Goal: Task Accomplishment & Management: Use online tool/utility

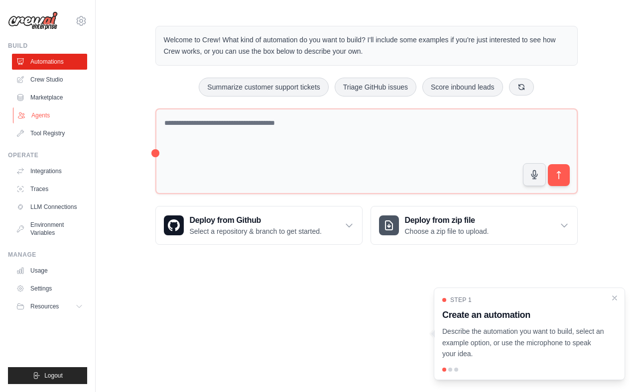
click at [72, 114] on link "Agents" at bounding box center [50, 116] width 75 height 16
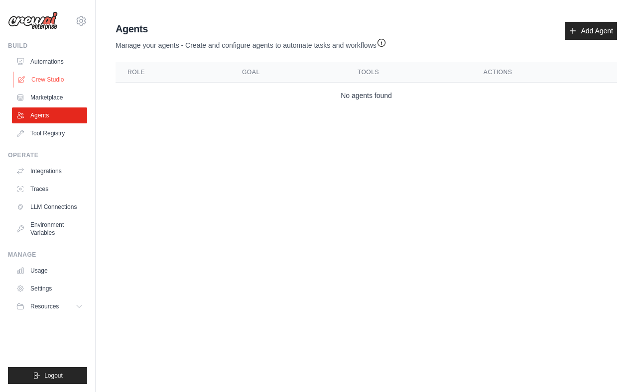
click at [66, 77] on link "Crew Studio" at bounding box center [50, 80] width 75 height 16
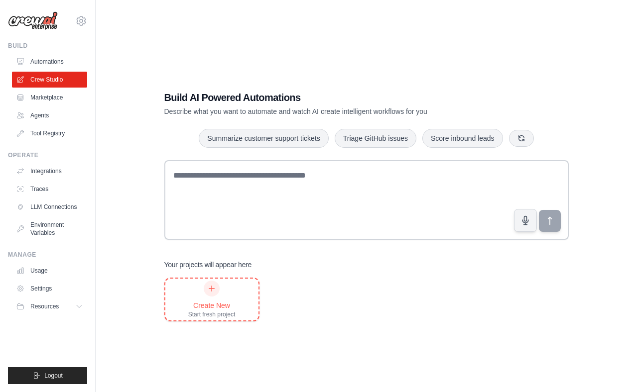
click at [213, 285] on icon at bounding box center [212, 289] width 8 height 8
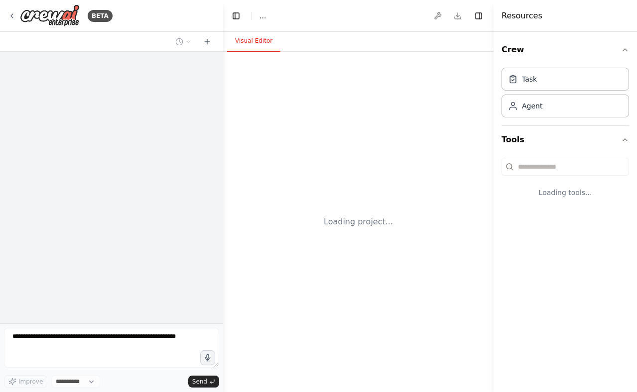
select select "****"
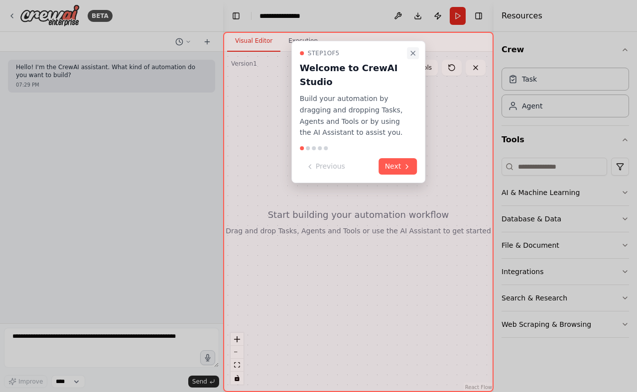
click at [411, 53] on icon "Close walkthrough" at bounding box center [413, 53] width 8 height 8
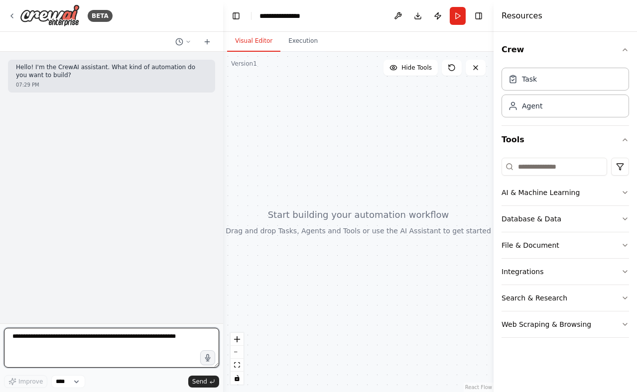
click at [200, 343] on textarea at bounding box center [111, 348] width 215 height 40
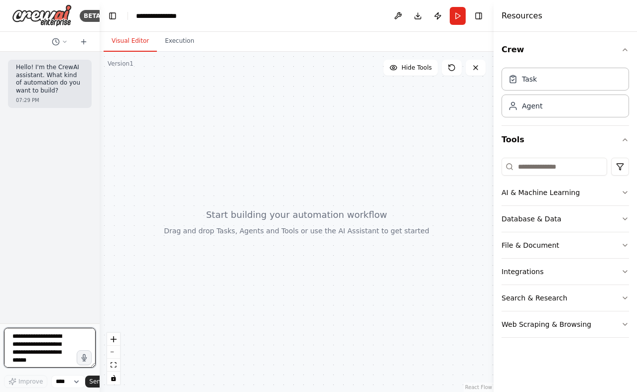
drag, startPoint x: 222, startPoint y: 205, endPoint x: 51, endPoint y: 213, distance: 170.5
click at [51, 213] on div "BETA Hello! I'm the CrewAI assistant. What kind of automation do you want to bu…" at bounding box center [50, 196] width 100 height 392
click at [113, 16] on button "Toggle Left Sidebar" at bounding box center [113, 16] width 14 height 14
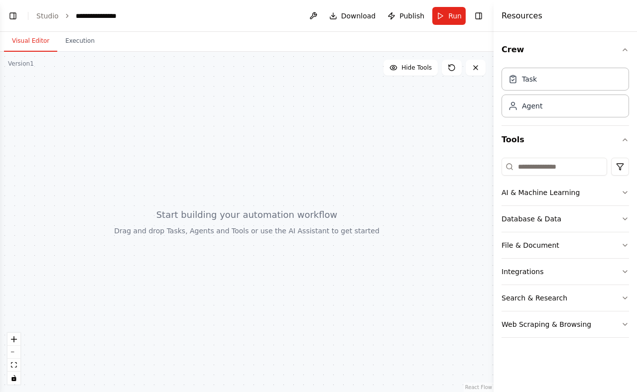
click at [46, 10] on header "**********" at bounding box center [247, 16] width 494 height 32
click at [57, 13] on ol "**********" at bounding box center [81, 16] width 91 height 10
click at [57, 16] on ol "**********" at bounding box center [81, 16] width 91 height 10
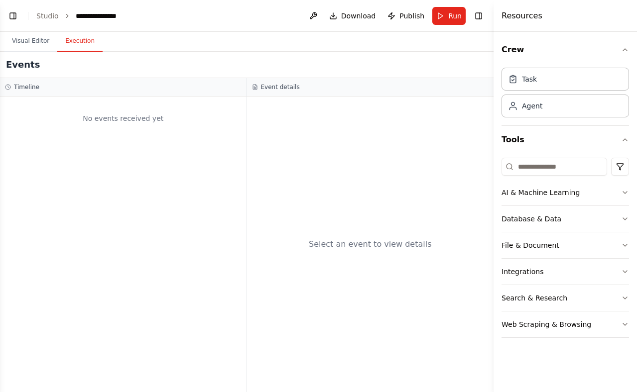
click at [73, 35] on button "Execution" at bounding box center [79, 41] width 45 height 21
click at [34, 45] on button "Visual Editor" at bounding box center [30, 41] width 53 height 21
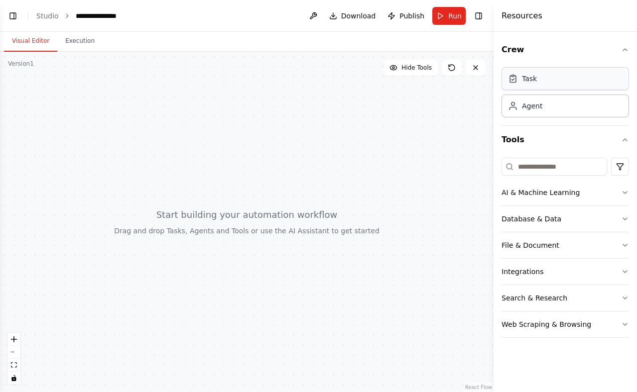
click at [544, 75] on div "Task" at bounding box center [566, 78] width 128 height 23
click at [595, 188] on button "AI & Machine Learning" at bounding box center [566, 193] width 128 height 26
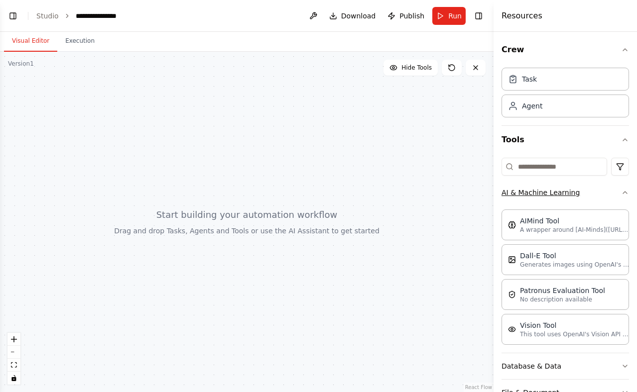
click at [595, 188] on button "AI & Machine Learning" at bounding box center [566, 193] width 128 height 26
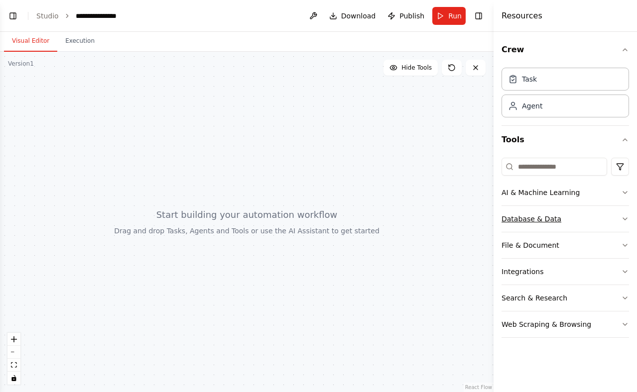
click at [598, 212] on button "Database & Data" at bounding box center [566, 219] width 128 height 26
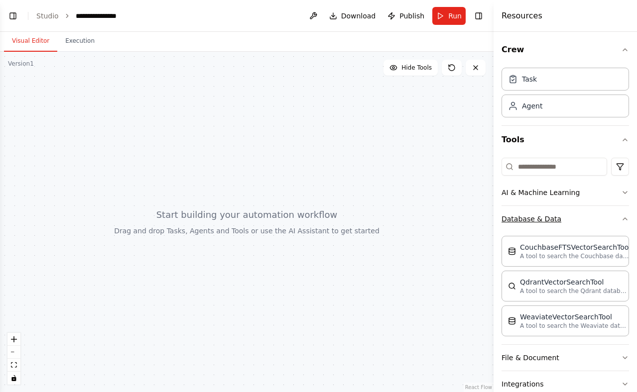
click at [598, 212] on button "Database & Data" at bounding box center [566, 219] width 128 height 26
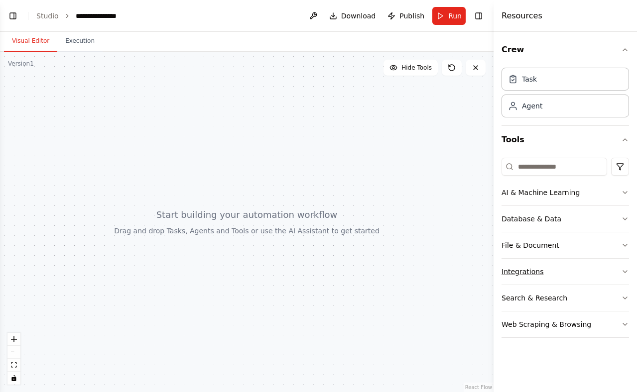
click at [599, 273] on button "Integrations" at bounding box center [566, 272] width 128 height 26
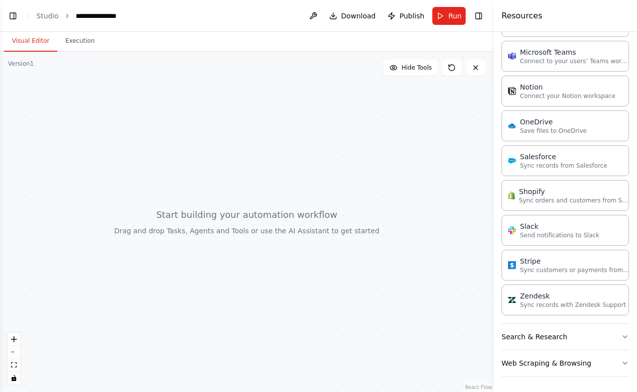
scroll to position [667, 0]
click at [594, 293] on div "Zendesk" at bounding box center [573, 295] width 106 height 10
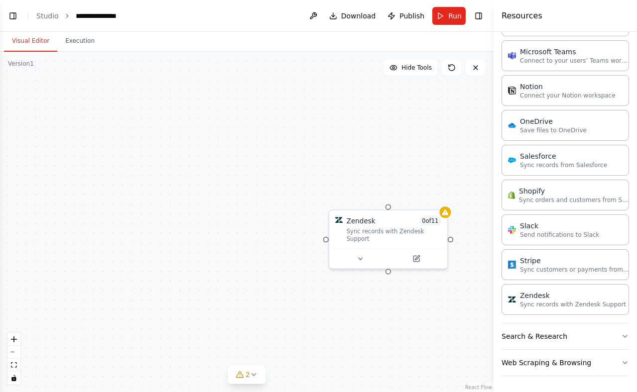
drag, startPoint x: 415, startPoint y: 238, endPoint x: 285, endPoint y: 185, distance: 140.3
click at [285, 185] on div "Zendesk 0 of 11 Sync records with Zendesk Support" at bounding box center [247, 222] width 494 height 341
click at [415, 255] on icon at bounding box center [416, 256] width 6 height 6
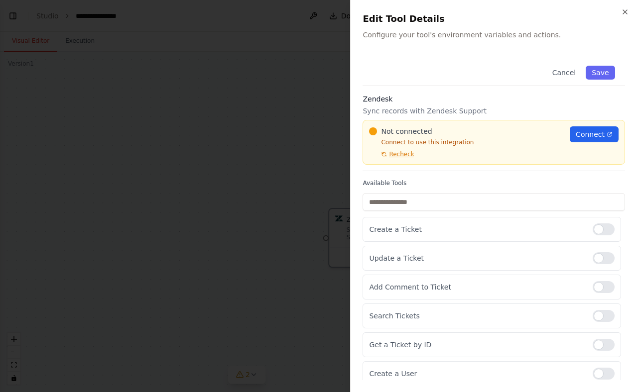
click at [625, 7] on div "Close Edit Tool Details Configure your tool's environment variables and actions…" at bounding box center [493, 196] width 287 height 392
click at [607, 229] on div at bounding box center [604, 230] width 22 height 12
click at [610, 257] on div at bounding box center [604, 259] width 22 height 12
click at [604, 258] on div at bounding box center [604, 259] width 22 height 12
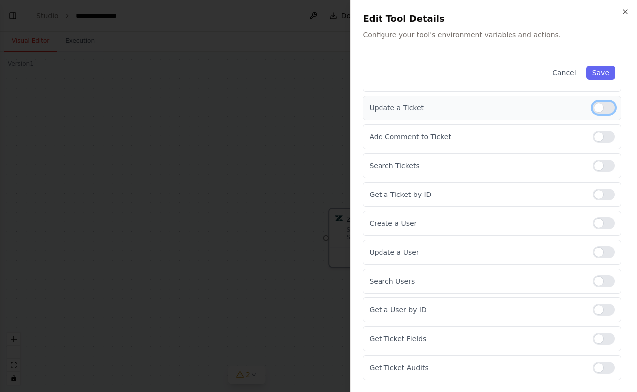
scroll to position [0, 0]
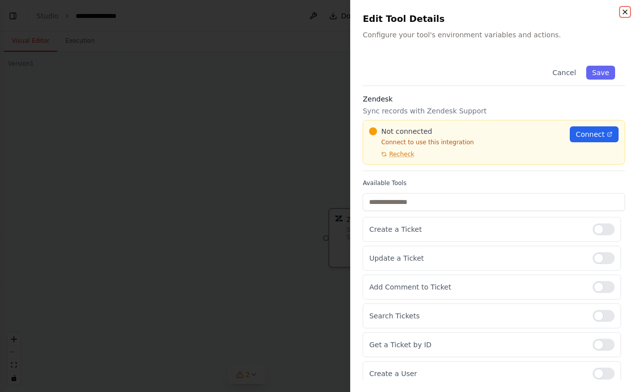
click at [624, 13] on icon "button" at bounding box center [625, 12] width 4 height 4
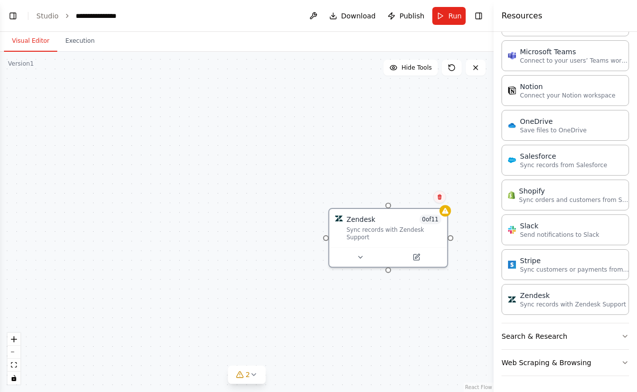
click at [439, 195] on icon at bounding box center [440, 197] width 4 height 5
click at [417, 198] on button "Confirm" at bounding box center [410, 197] width 35 height 12
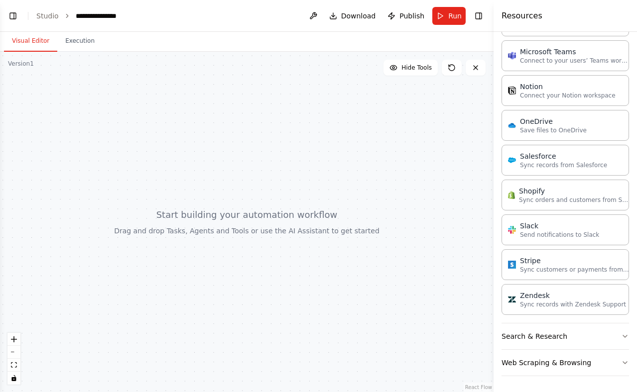
drag, startPoint x: 381, startPoint y: 182, endPoint x: 423, endPoint y: 195, distance: 44.1
click at [423, 195] on div at bounding box center [247, 222] width 494 height 341
click at [626, 337] on icon "button" at bounding box center [625, 337] width 4 height 2
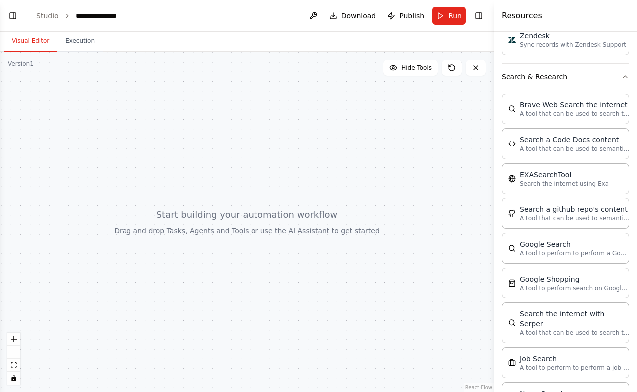
scroll to position [926, 0]
click at [624, 79] on icon "button" at bounding box center [625, 78] width 8 height 8
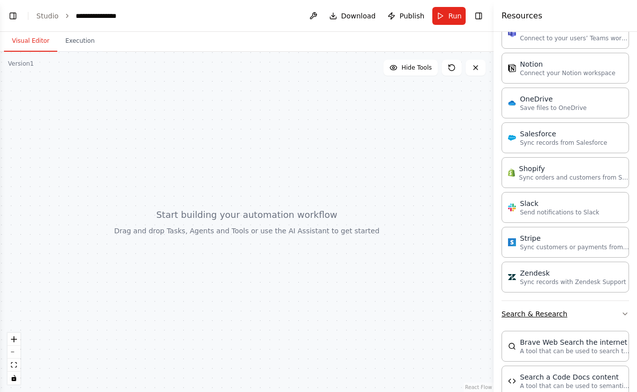
scroll to position [667, 0]
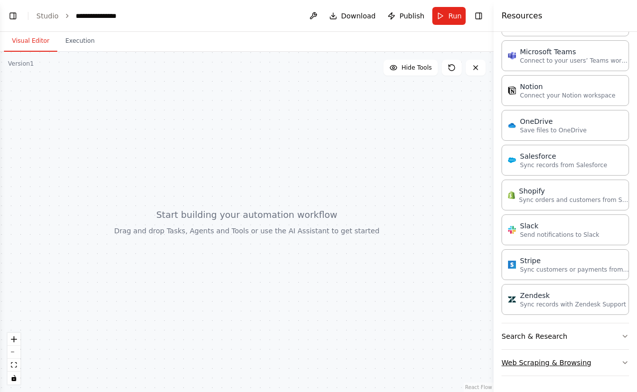
click at [625, 361] on icon "button" at bounding box center [625, 363] width 8 height 8
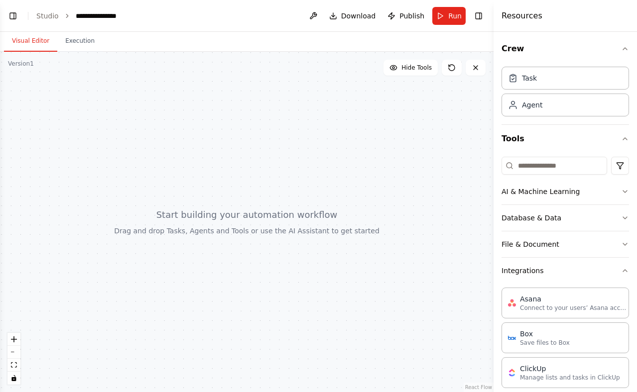
scroll to position [0, 0]
click at [625, 271] on icon "button" at bounding box center [625, 272] width 4 height 2
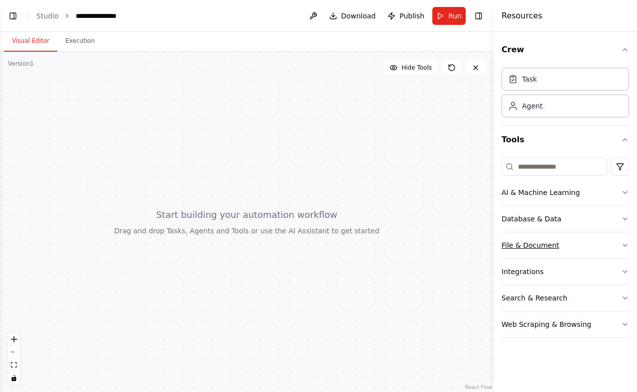
click at [626, 246] on icon "button" at bounding box center [625, 246] width 4 height 2
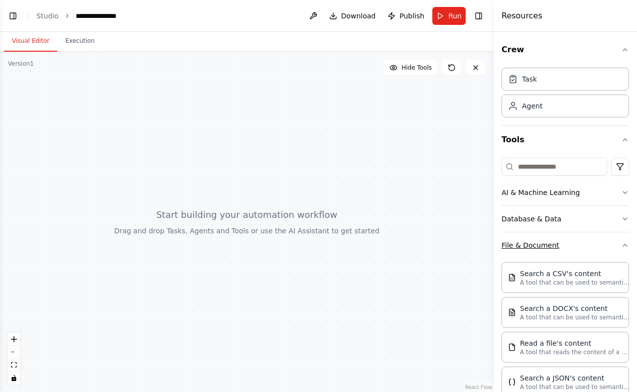
click at [626, 245] on icon "button" at bounding box center [625, 246] width 4 height 2
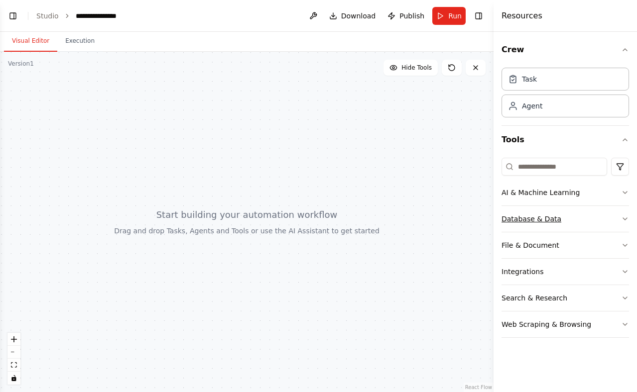
click at [624, 219] on icon "button" at bounding box center [625, 219] width 4 height 2
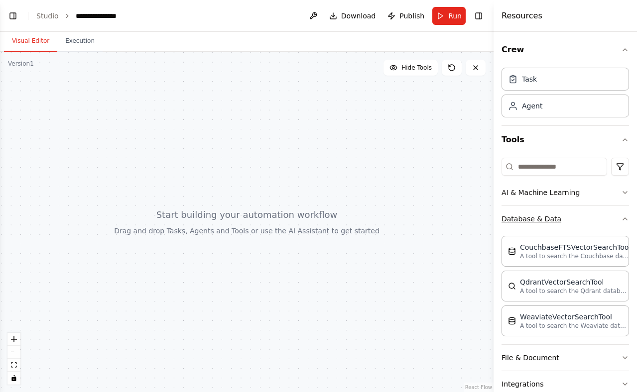
click at [624, 219] on icon "button" at bounding box center [625, 219] width 4 height 2
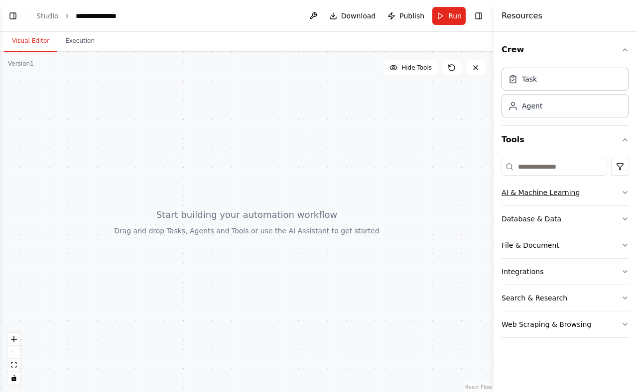
click at [623, 193] on icon "button" at bounding box center [625, 193] width 8 height 8
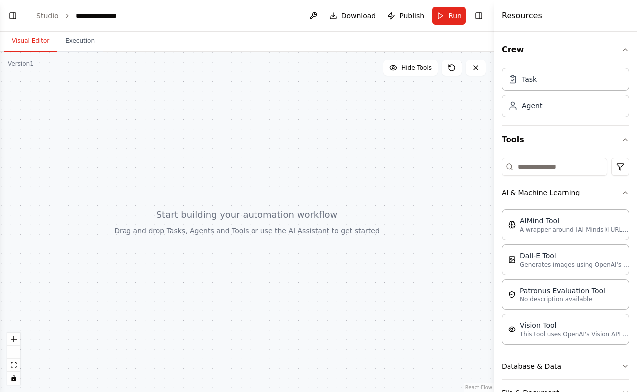
click at [623, 193] on icon "button" at bounding box center [625, 193] width 8 height 8
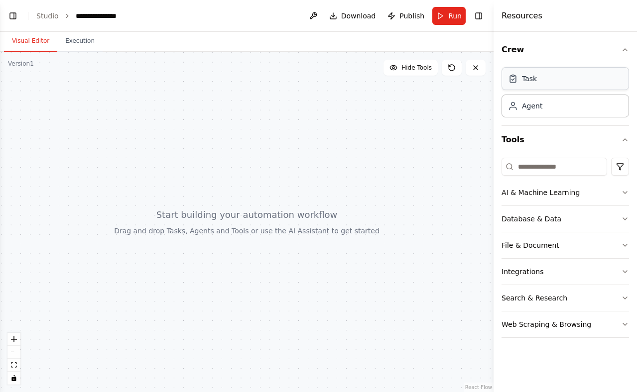
click at [550, 89] on div "Task" at bounding box center [566, 78] width 128 height 23
click at [541, 79] on div "Task" at bounding box center [566, 78] width 128 height 23
click at [483, 16] on button "Toggle Right Sidebar" at bounding box center [479, 16] width 14 height 14
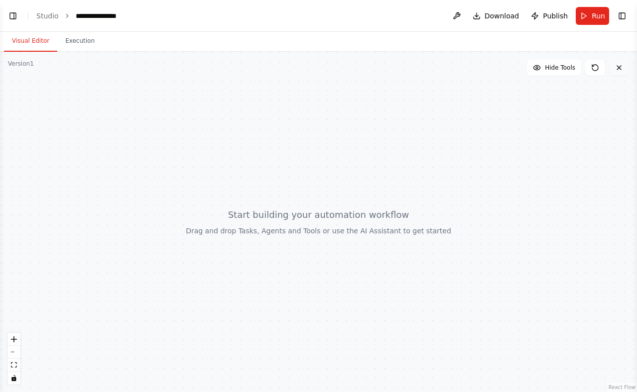
click at [623, 70] on icon at bounding box center [619, 68] width 8 height 8
click at [81, 43] on button "Execution" at bounding box center [79, 41] width 45 height 21
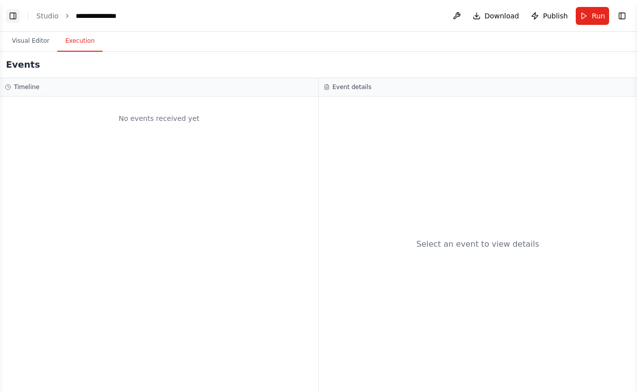
click at [12, 17] on button "Toggle Left Sidebar" at bounding box center [13, 16] width 14 height 14
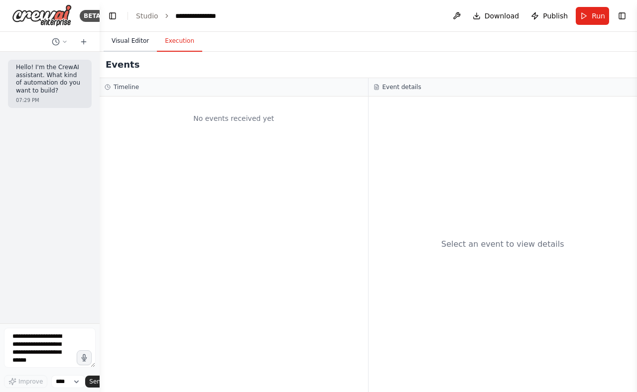
click at [123, 37] on button "Visual Editor" at bounding box center [130, 41] width 53 height 21
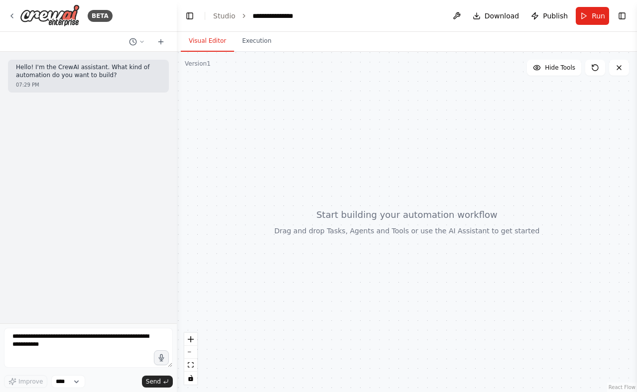
drag, startPoint x: 98, startPoint y: 55, endPoint x: 177, endPoint y: 56, distance: 79.2
click at [177, 56] on div "**********" at bounding box center [318, 196] width 637 height 392
click at [78, 340] on textarea at bounding box center [88, 348] width 169 height 40
click at [138, 41] on button at bounding box center [137, 42] width 24 height 12
click at [119, 65] on span "Untitled" at bounding box center [94, 62] width 65 height 8
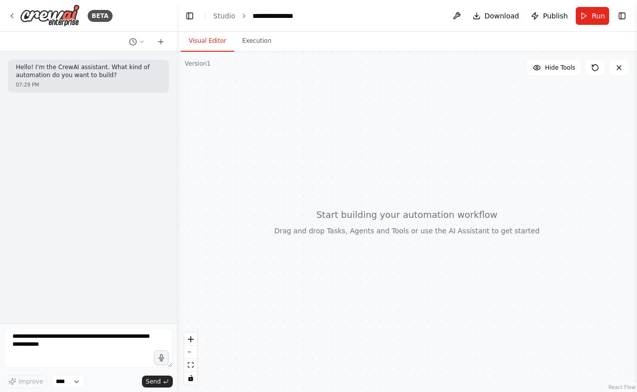
click at [124, 148] on div "Hello! I'm the CrewAI assistant. What kind of automation do you want to build? …" at bounding box center [88, 188] width 177 height 272
click at [13, 17] on icon at bounding box center [12, 16] width 8 height 8
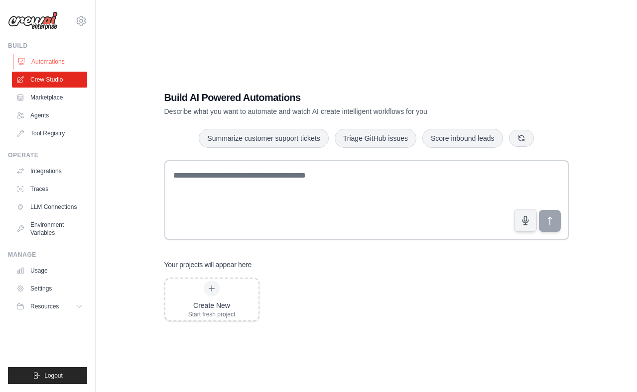
click at [44, 59] on link "Automations" at bounding box center [50, 62] width 75 height 16
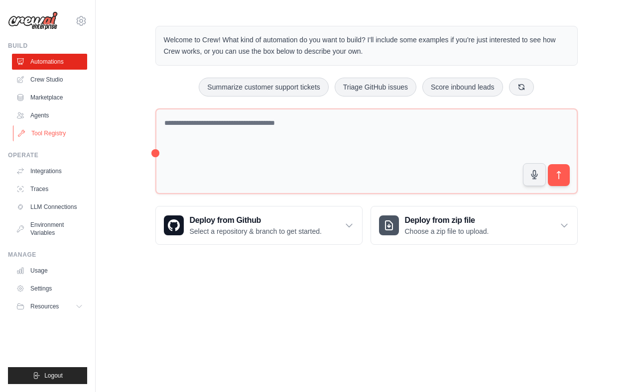
click at [56, 132] on link "Tool Registry" at bounding box center [50, 134] width 75 height 16
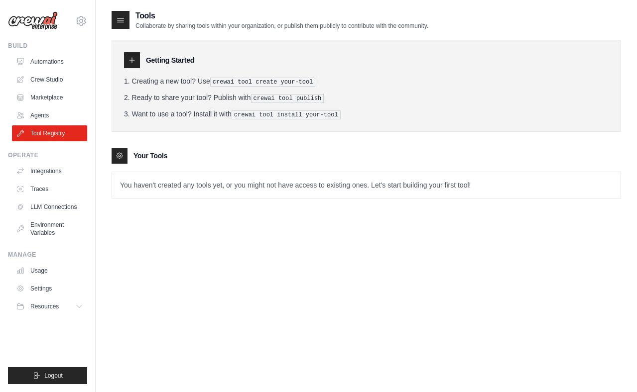
click at [134, 59] on icon at bounding box center [132, 60] width 8 height 8
click at [121, 148] on div at bounding box center [120, 156] width 16 height 16
click at [121, 155] on icon at bounding box center [120, 156] width 8 height 8
click at [77, 306] on icon at bounding box center [80, 307] width 8 height 8
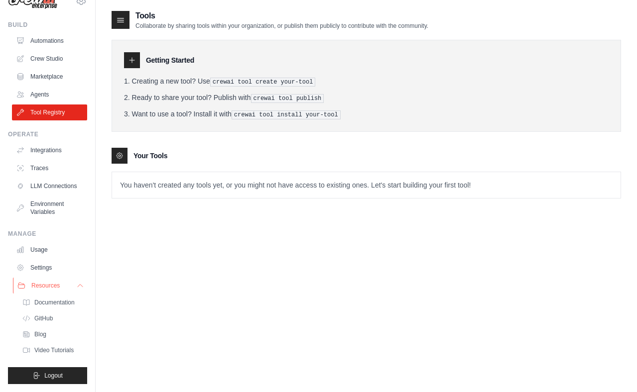
click at [82, 287] on icon at bounding box center [80, 286] width 8 height 8
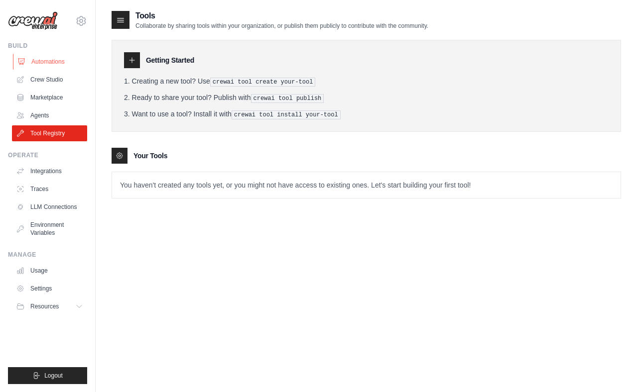
click at [69, 61] on link "Automations" at bounding box center [50, 62] width 75 height 16
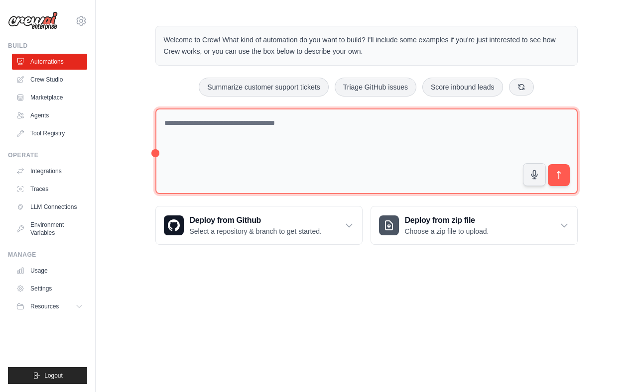
click at [217, 131] on textarea at bounding box center [366, 152] width 422 height 86
drag, startPoint x: 155, startPoint y: 153, endPoint x: 191, endPoint y: 153, distance: 35.9
click at [191, 153] on textarea at bounding box center [366, 152] width 422 height 86
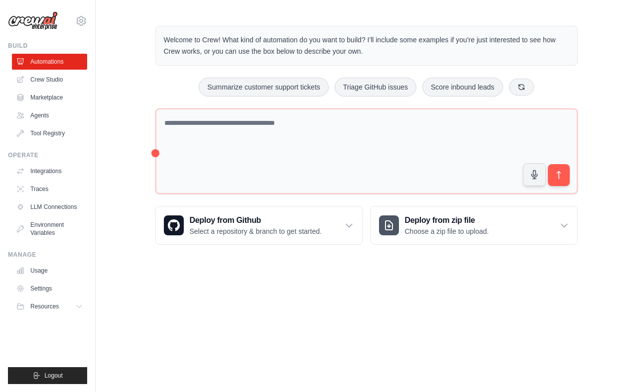
click at [157, 93] on div "Summarize customer support tickets Triage GitHub issues Score inbound leads" at bounding box center [366, 87] width 422 height 19
